Goal: Find specific page/section: Find specific page/section

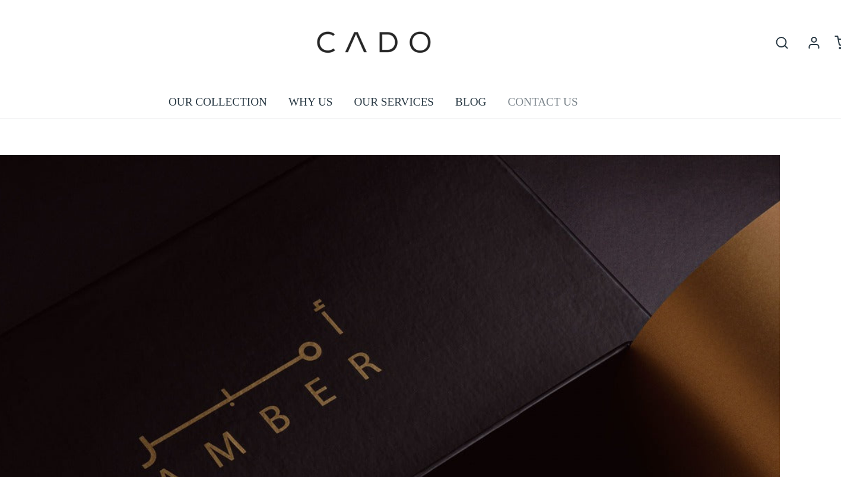
scroll to position [0, 677]
click at [571, 91] on link "CONTACT US" at bounding box center [562, 84] width 58 height 27
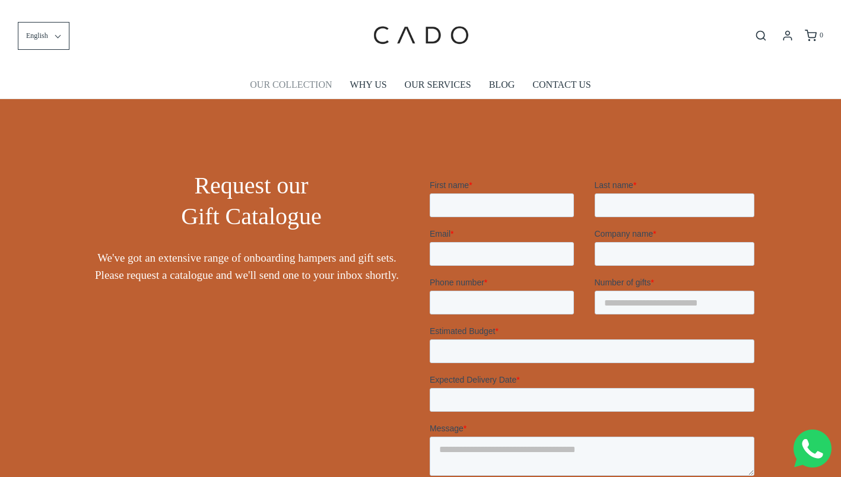
click at [304, 82] on link "OUR COLLECTION" at bounding box center [291, 84] width 82 height 27
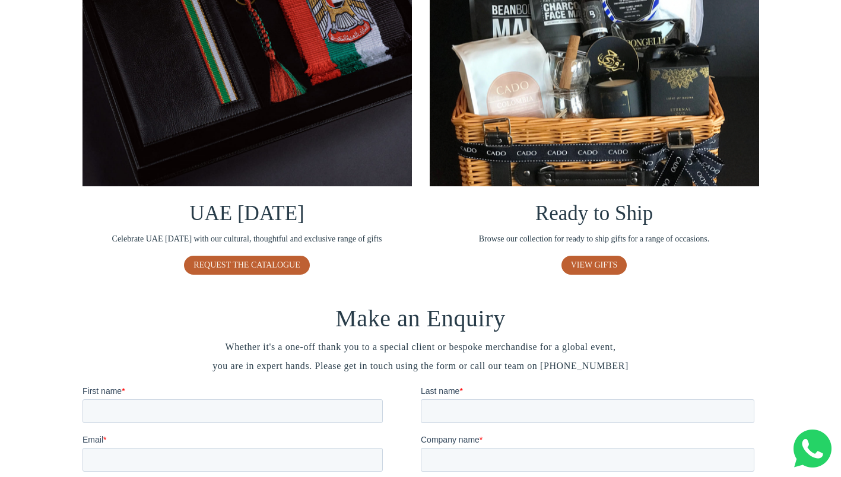
scroll to position [815, 0]
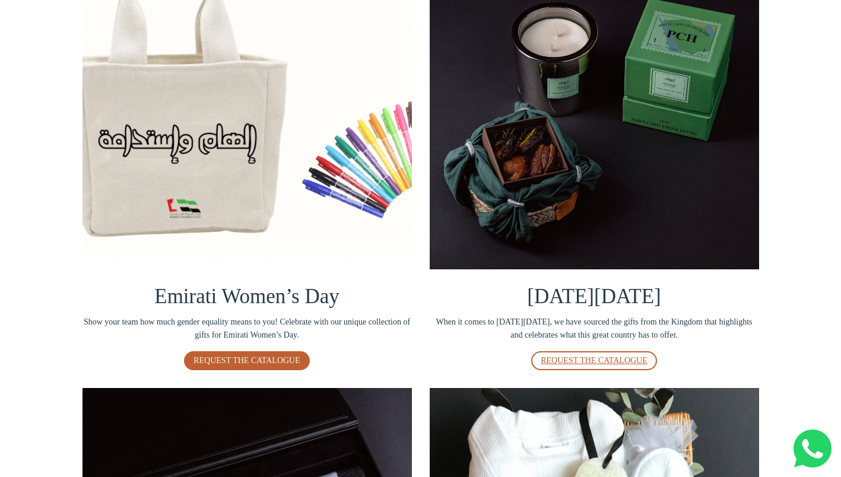
click at [642, 359] on span "REQUEST THE CATALOGUE" at bounding box center [594, 360] width 107 height 9
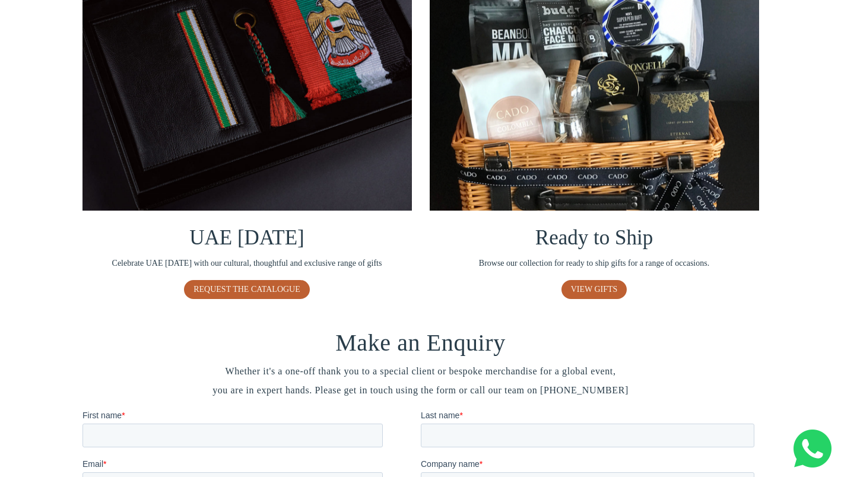
scroll to position [796, 0]
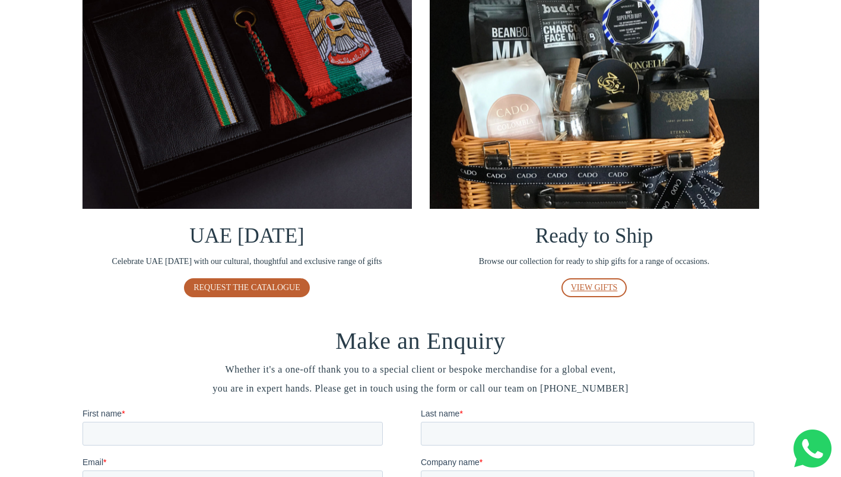
click at [606, 290] on span "VIEW GIFTS" at bounding box center [594, 287] width 47 height 9
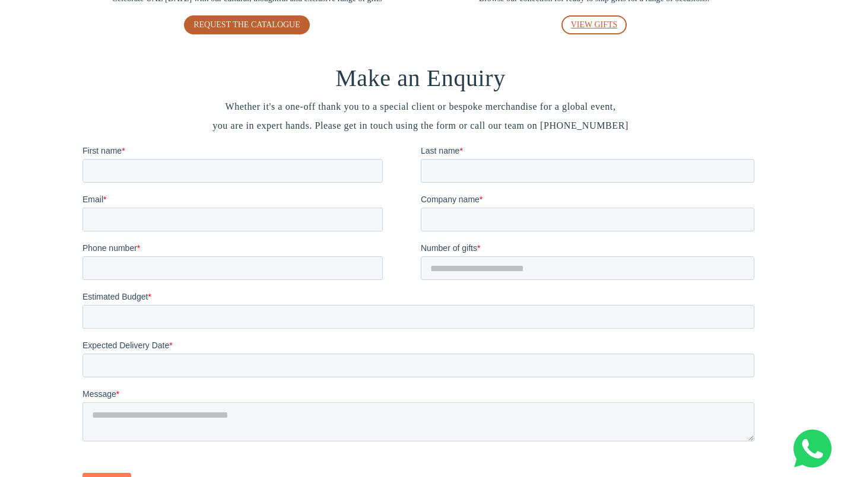
scroll to position [1008, 0]
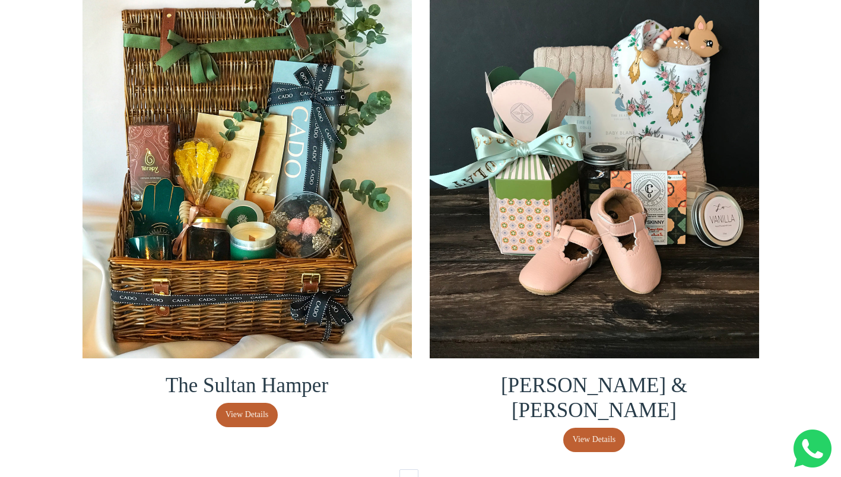
scroll to position [2754, 0]
